Goal: Check status: Check status

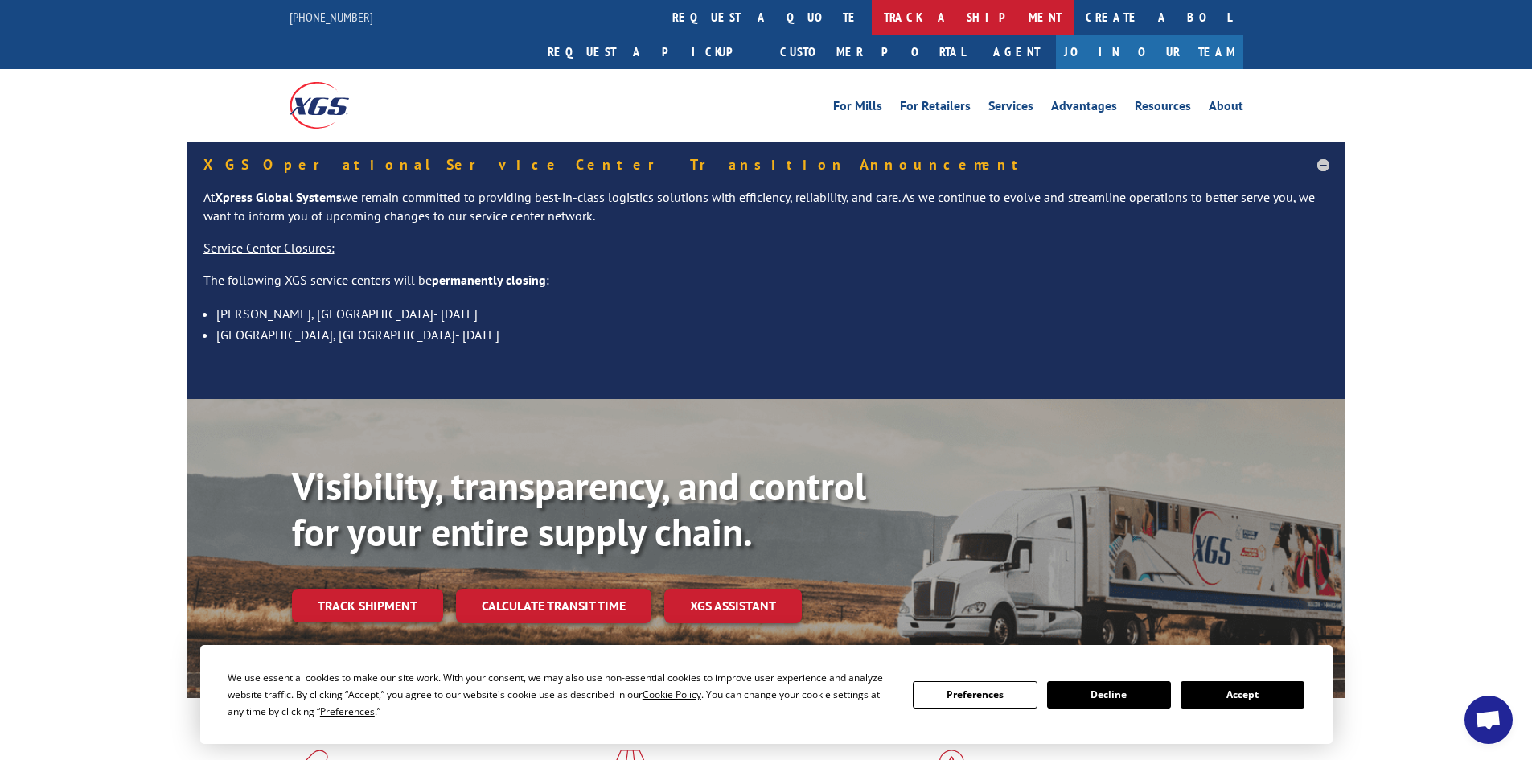
click at [872, 19] on link "track a shipment" at bounding box center [973, 17] width 202 height 35
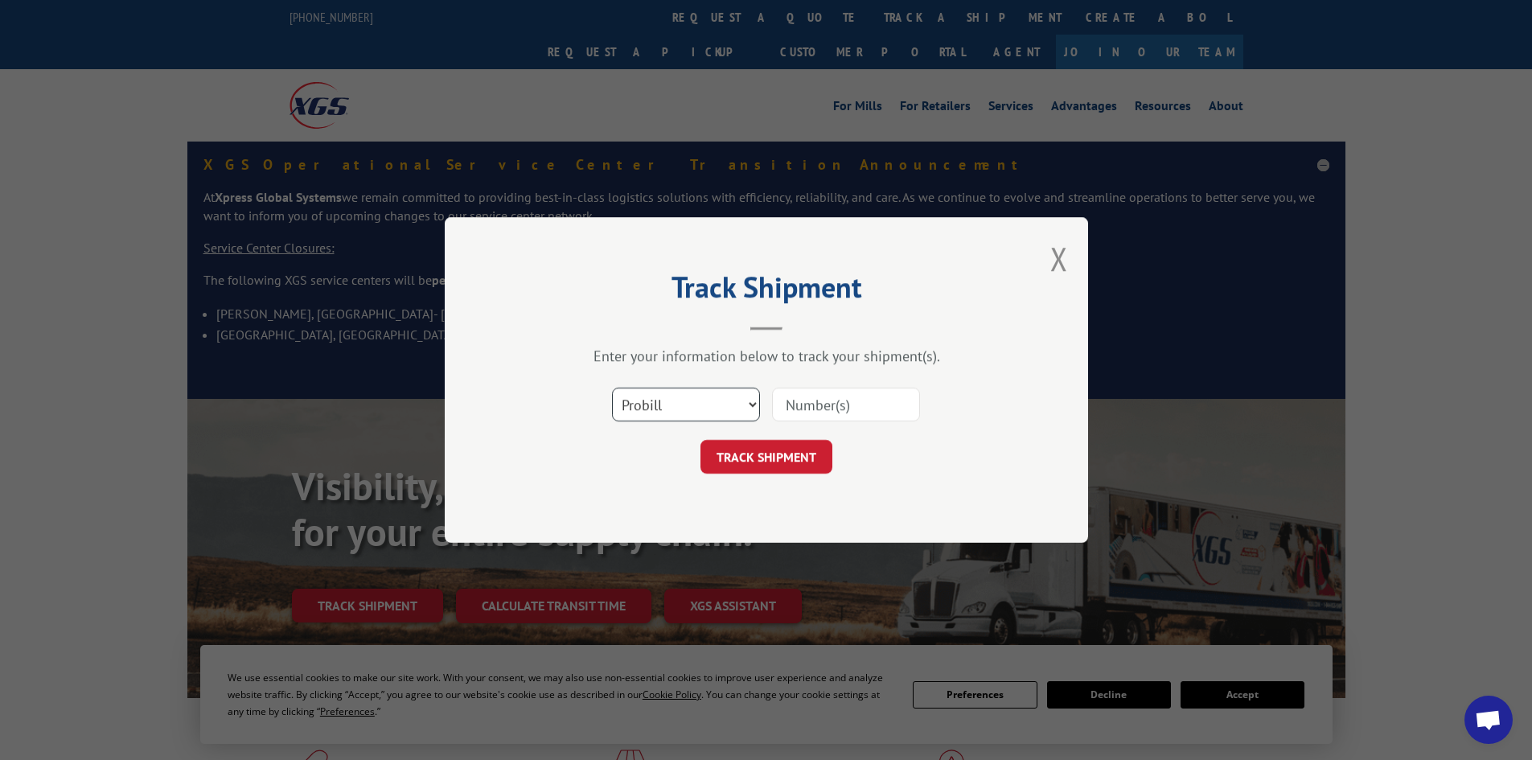
click at [665, 405] on select "Select category... Probill BOL PO" at bounding box center [686, 405] width 148 height 34
select select "bol"
click at [612, 388] on select "Select category... Probill BOL PO" at bounding box center [686, 405] width 148 height 34
click at [803, 404] on input at bounding box center [846, 405] width 148 height 34
paste input "6008398"
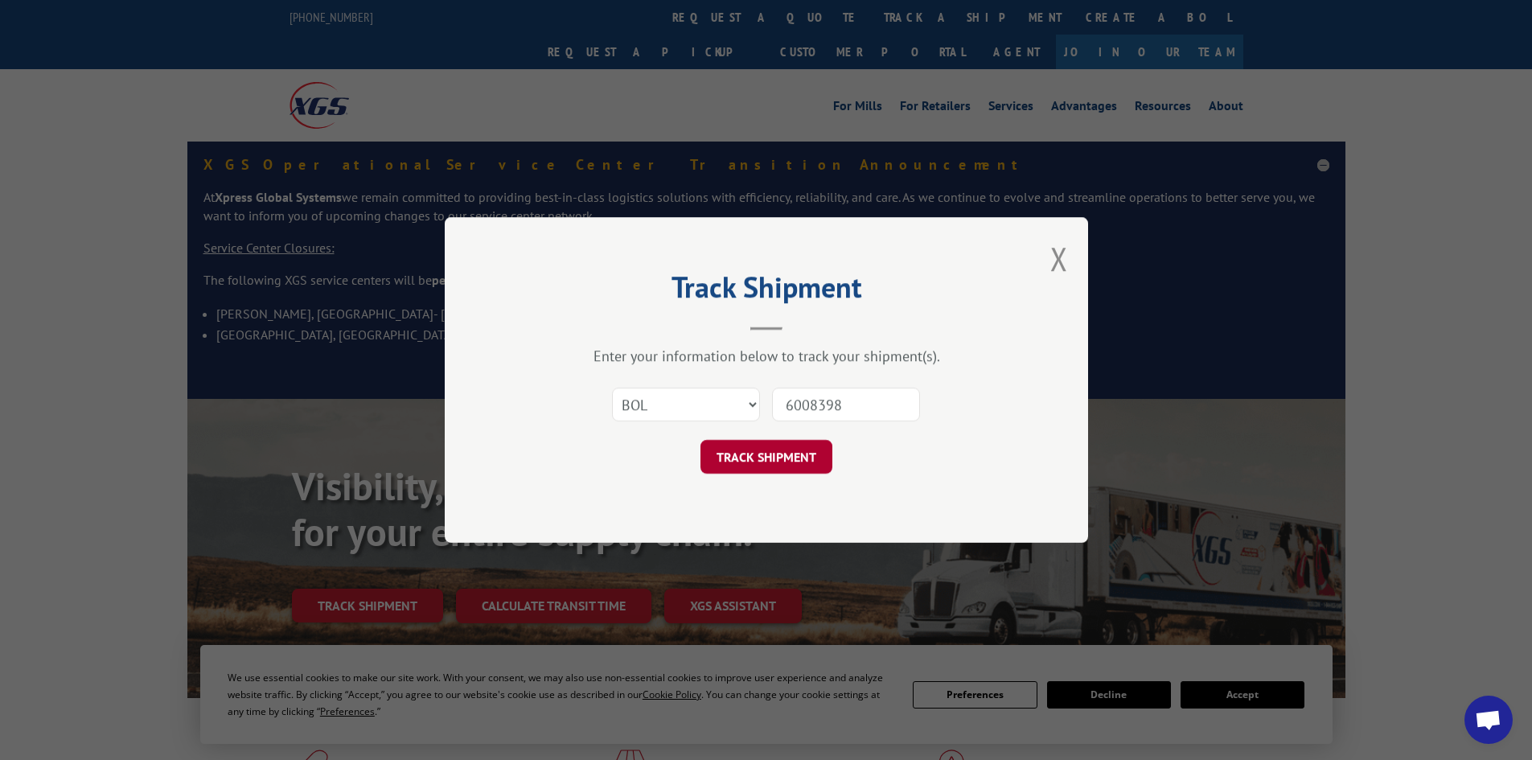
type input "6008398"
click at [754, 457] on button "TRACK SHIPMENT" at bounding box center [766, 457] width 132 height 34
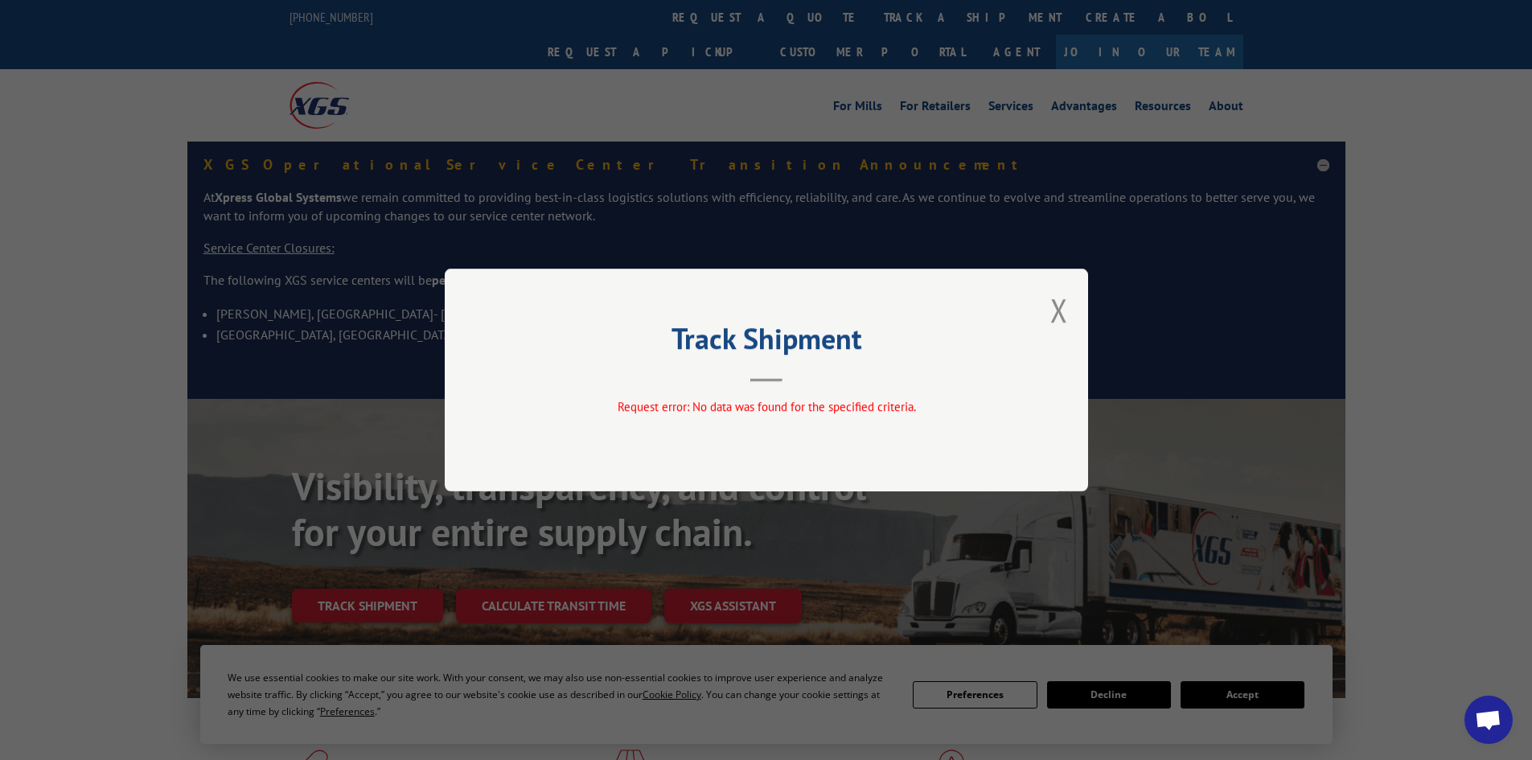
click at [1056, 308] on button "Close modal" at bounding box center [1059, 310] width 18 height 43
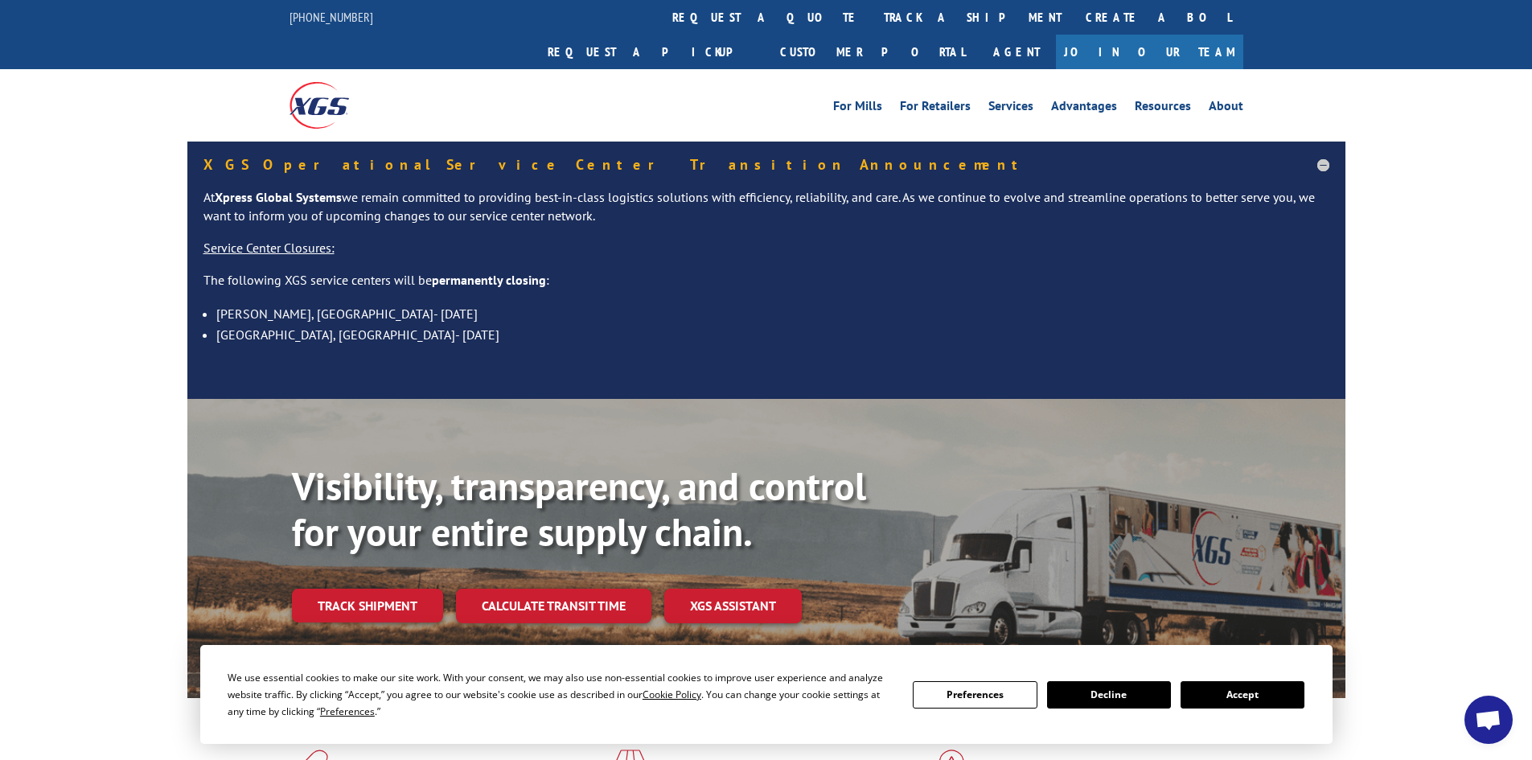
click at [1125, 695] on button "Decline" at bounding box center [1109, 694] width 124 height 27
